Goal: Transaction & Acquisition: Book appointment/travel/reservation

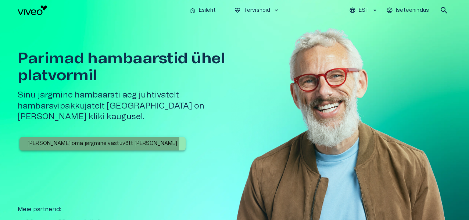
click at [99, 140] on p "[PERSON_NAME] oma järgmine vastuvõtt [PERSON_NAME]" at bounding box center [103, 144] width 150 height 8
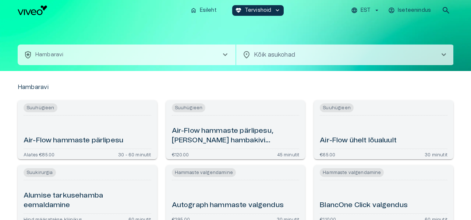
click at [290, 60] on body "Hindame teie privaatsust Kasutame küpsiseid teie sirvimiskogemuse parandamiseks…" at bounding box center [235, 110] width 471 height 220
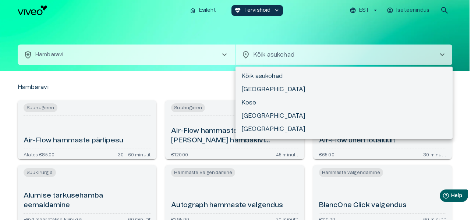
click at [277, 90] on li "[GEOGRAPHIC_DATA]" at bounding box center [343, 89] width 217 height 13
type input "**********"
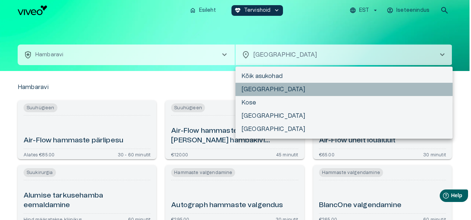
click at [273, 91] on li "[GEOGRAPHIC_DATA]" at bounding box center [343, 89] width 217 height 13
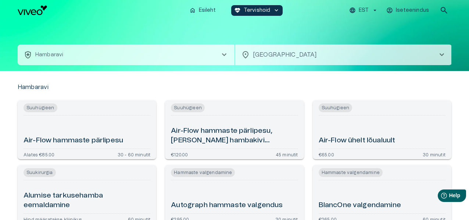
click at [159, 50] on button "health_and_safety [PERSON_NAME] chevron_right" at bounding box center [126, 55] width 217 height 21
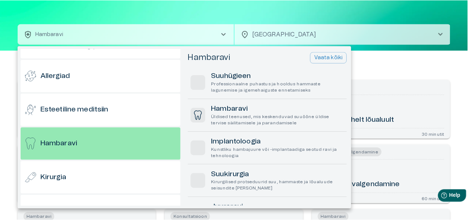
scroll to position [39, 0]
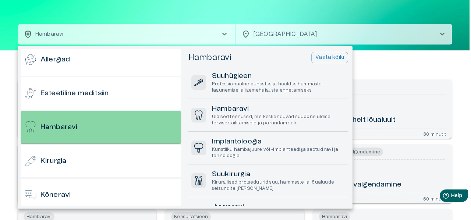
click at [116, 131] on div "Hambaravi" at bounding box center [101, 127] width 160 height 32
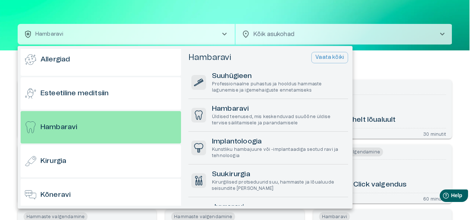
click at [456, 61] on div at bounding box center [235, 110] width 471 height 220
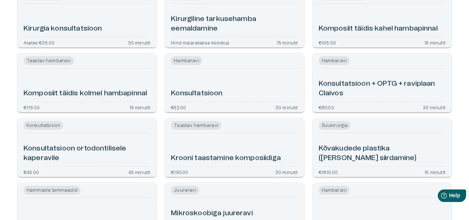
scroll to position [1109, 0]
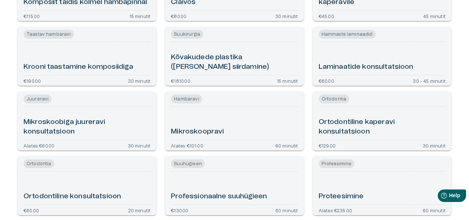
scroll to position [21, 0]
